Goal: Check status: Check status

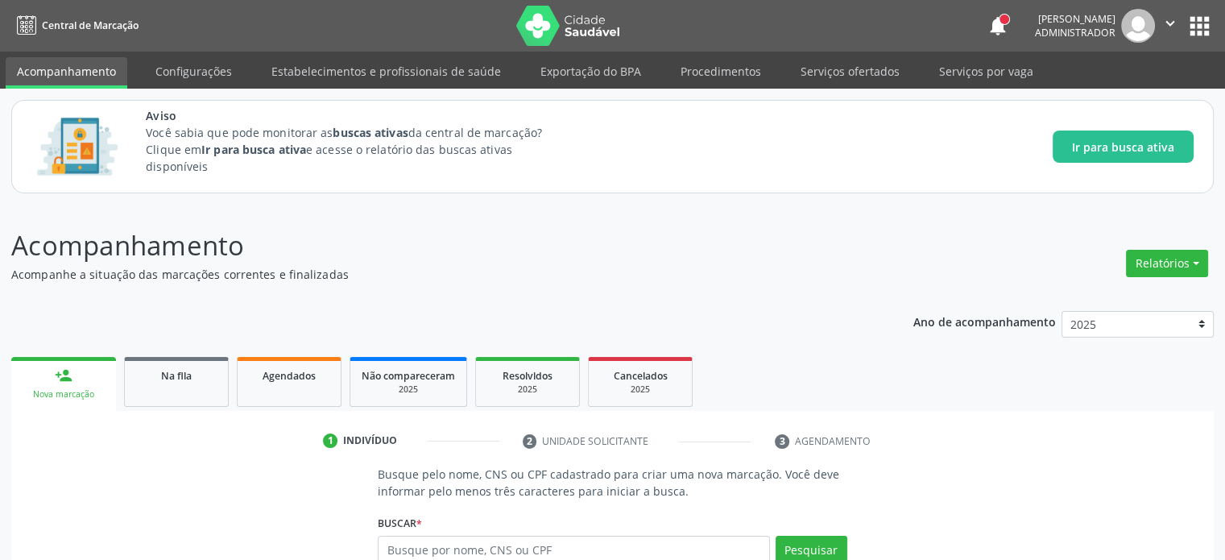
scroll to position [176, 0]
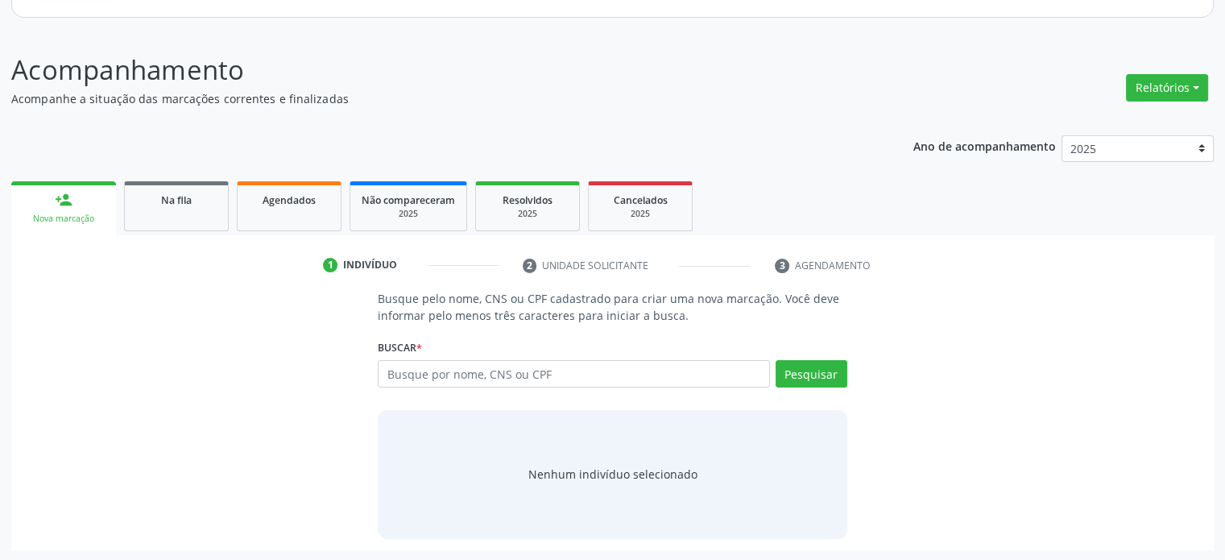
click at [445, 366] on input "text" at bounding box center [573, 373] width 391 height 27
type input "12256977439"
click at [809, 366] on button "Pesquisar" at bounding box center [812, 373] width 72 height 27
type input "12256977439"
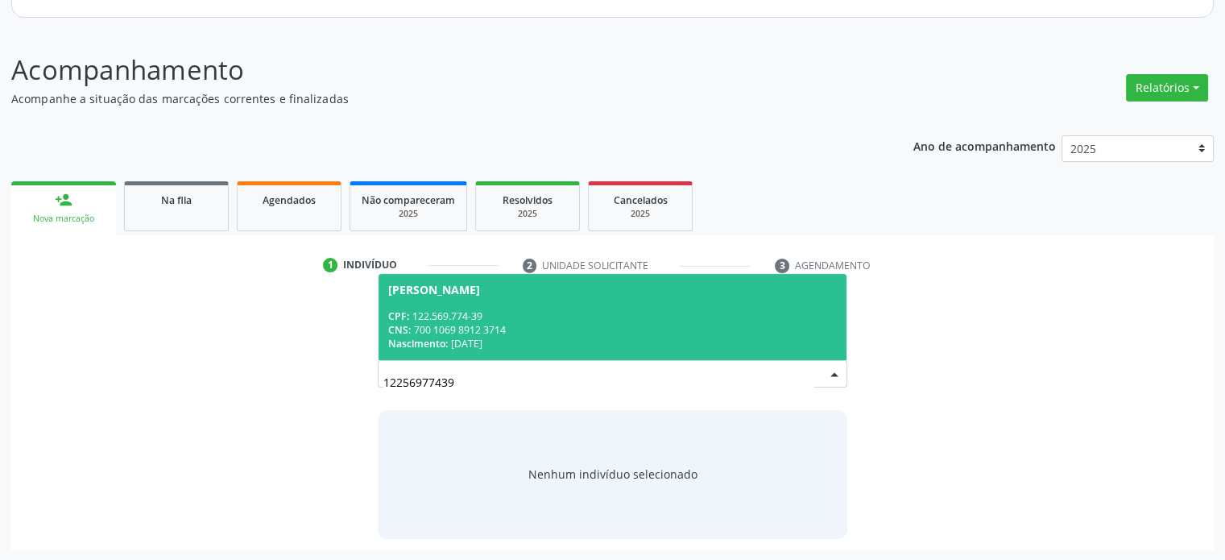
click at [565, 333] on div "CNS: 700 1069 8912 3714" at bounding box center [612, 330] width 448 height 14
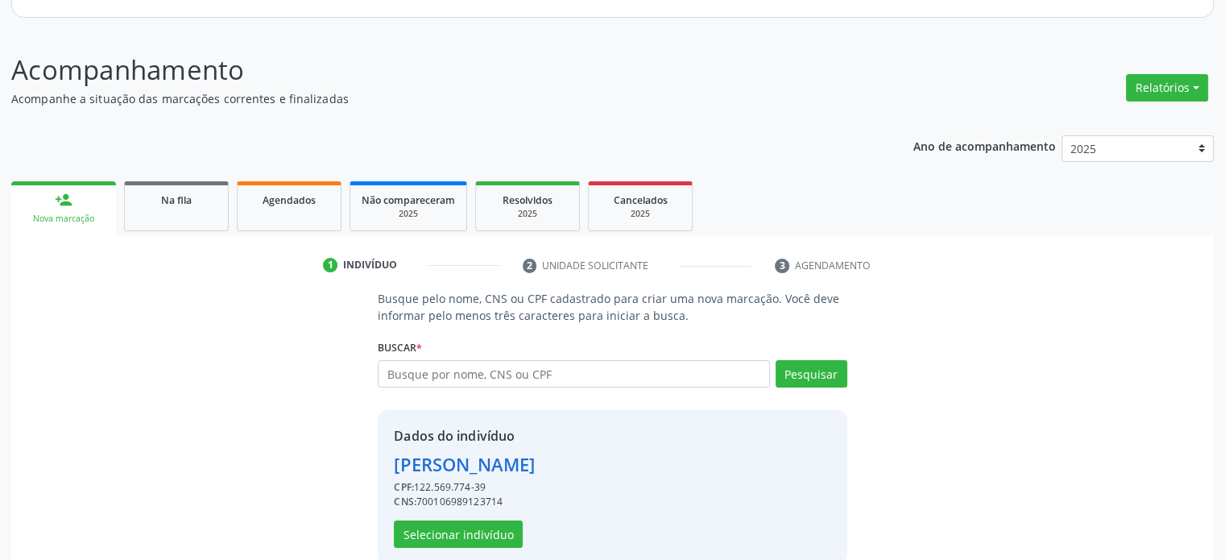
scroll to position [201, 0]
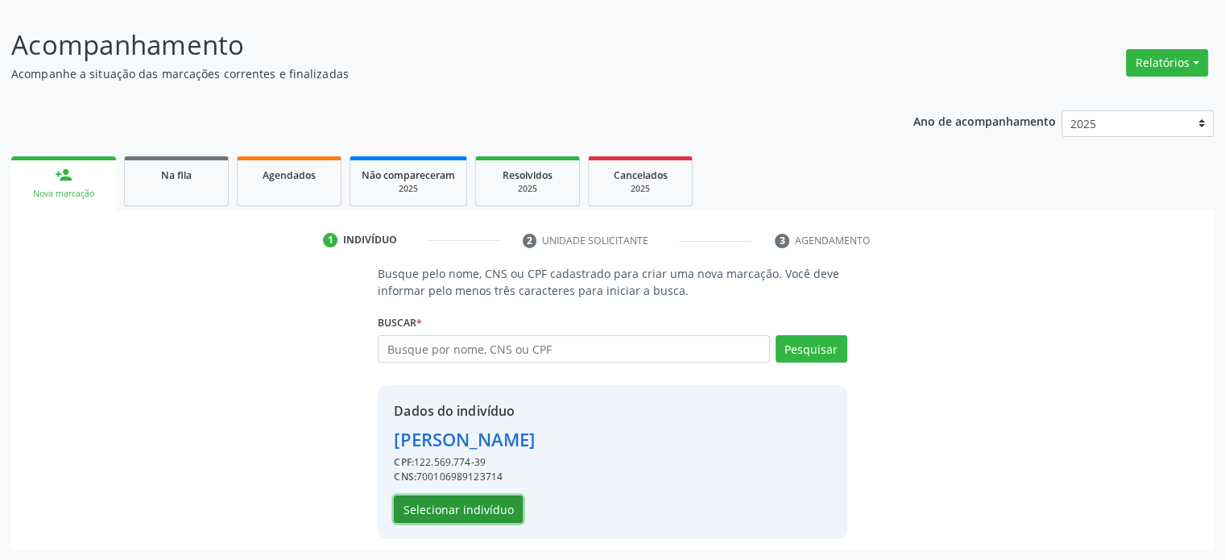
click at [414, 504] on button "Selecionar indivíduo" at bounding box center [458, 508] width 129 height 27
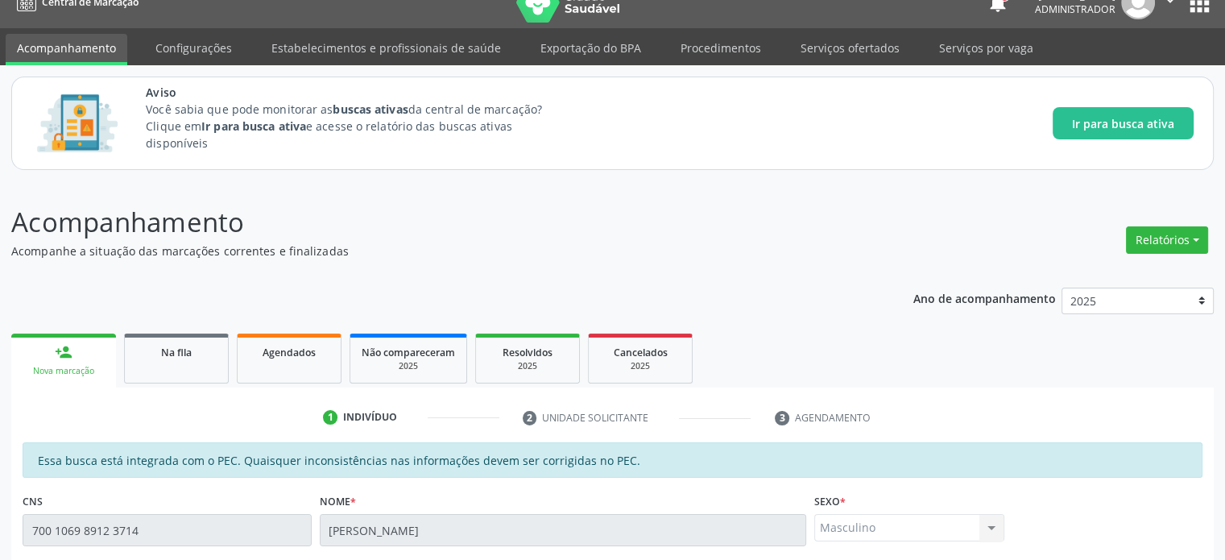
scroll to position [0, 0]
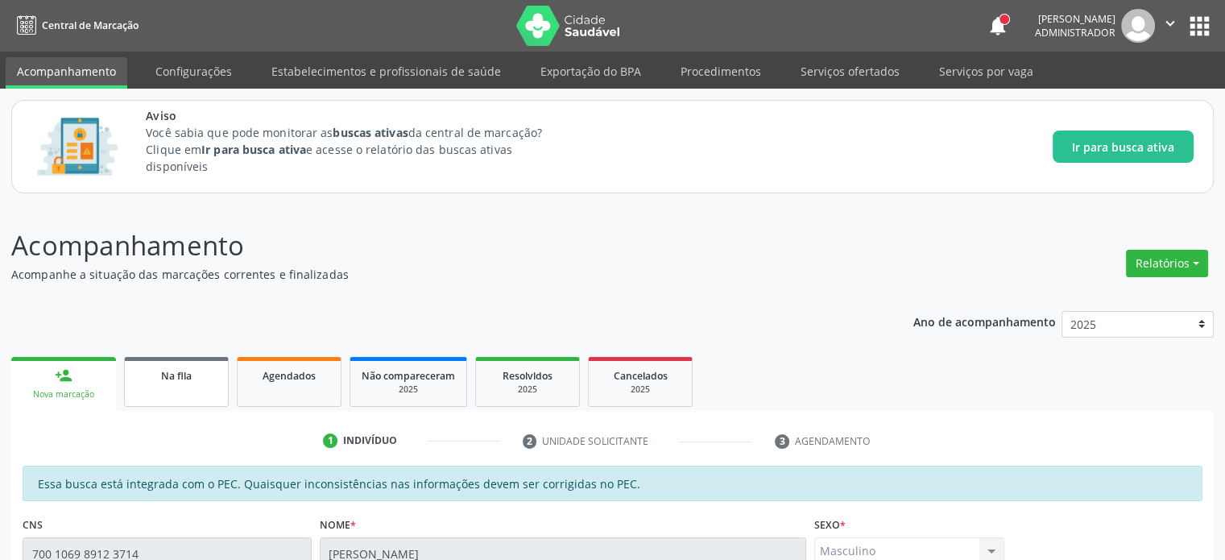
click at [203, 386] on link "Na fila" at bounding box center [176, 382] width 105 height 50
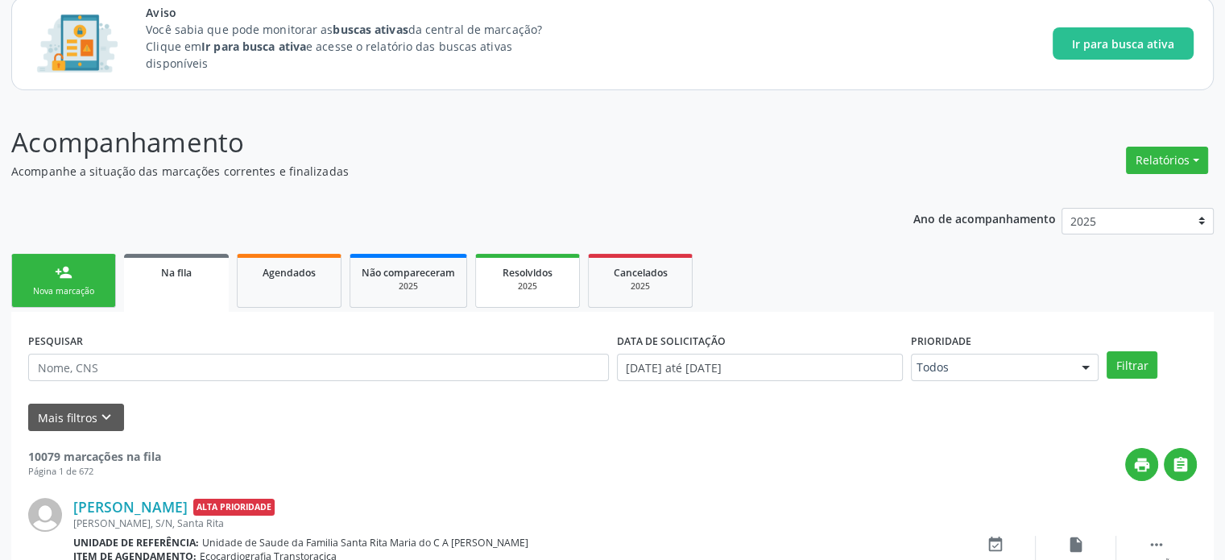
scroll to position [270, 0]
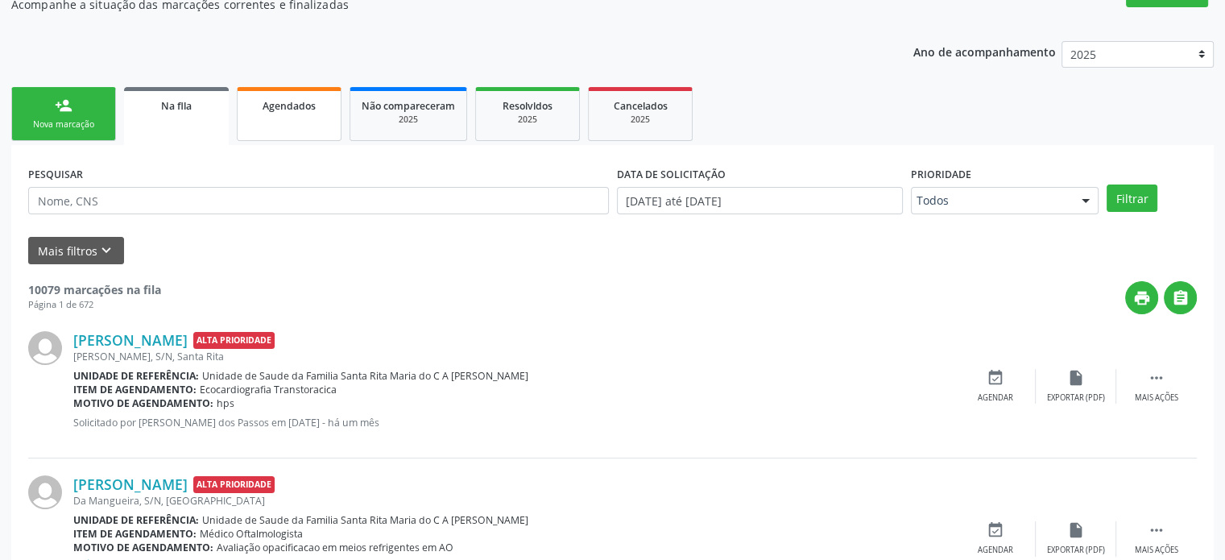
click at [293, 107] on span "Agendados" at bounding box center [289, 106] width 53 height 14
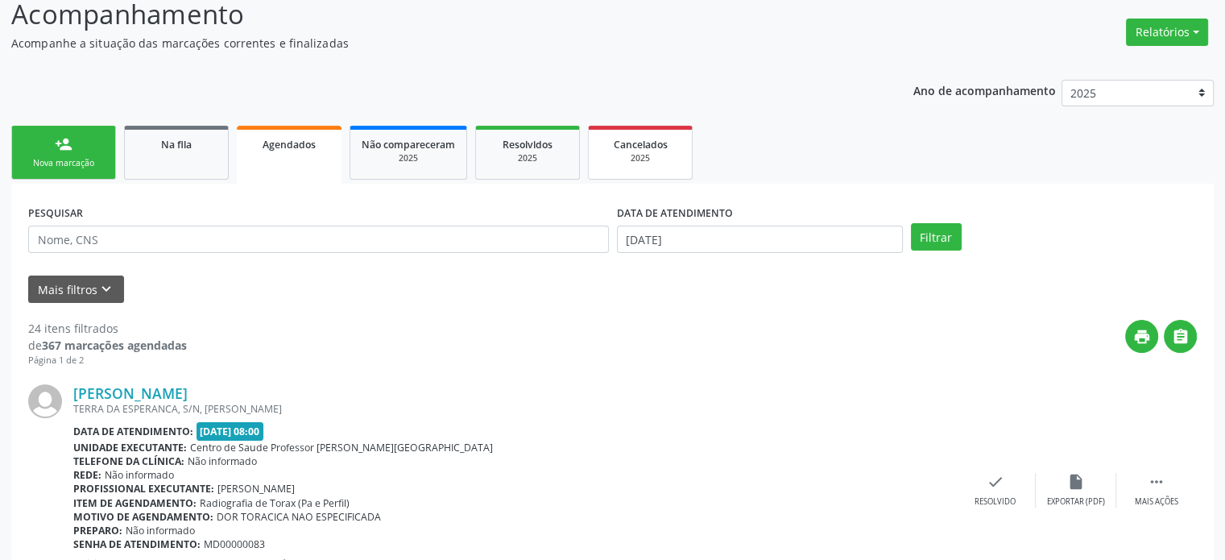
scroll to position [0, 0]
